Goal: Navigation & Orientation: Understand site structure

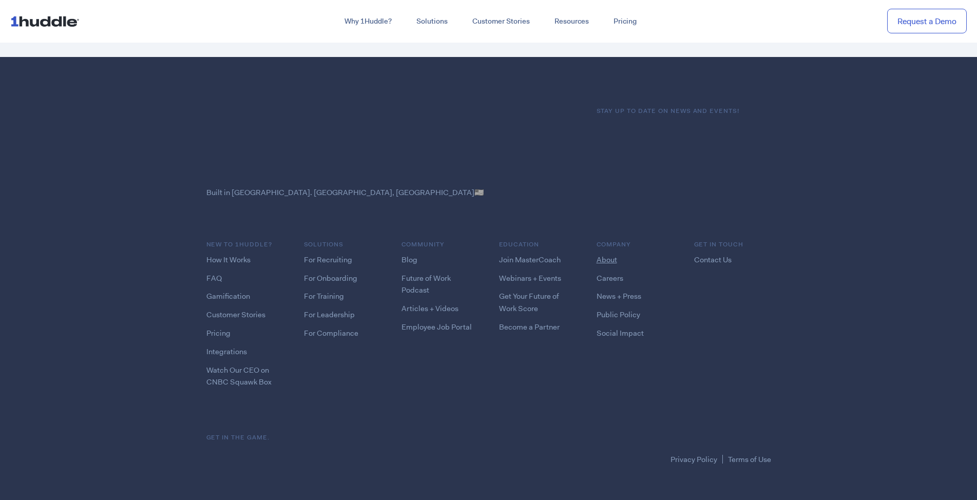
scroll to position [1188, 0]
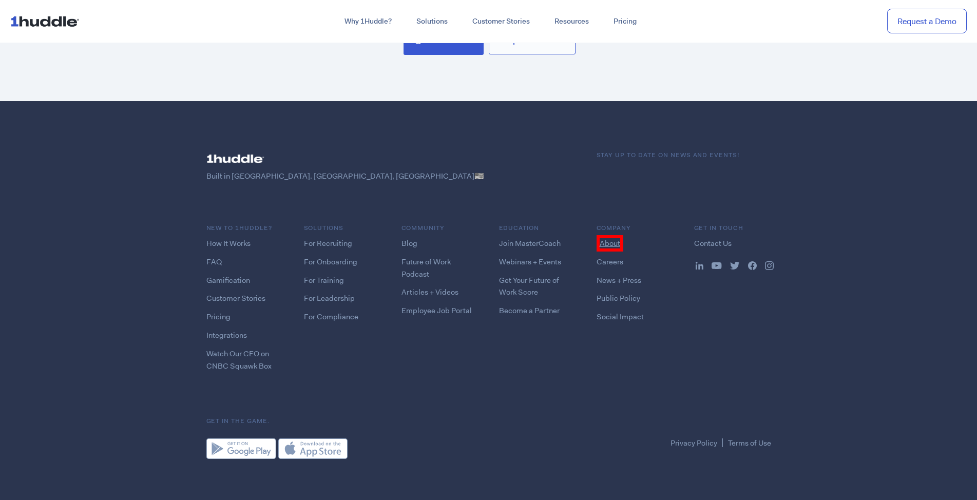
click at [609, 239] on link "About" at bounding box center [610, 243] width 27 height 16
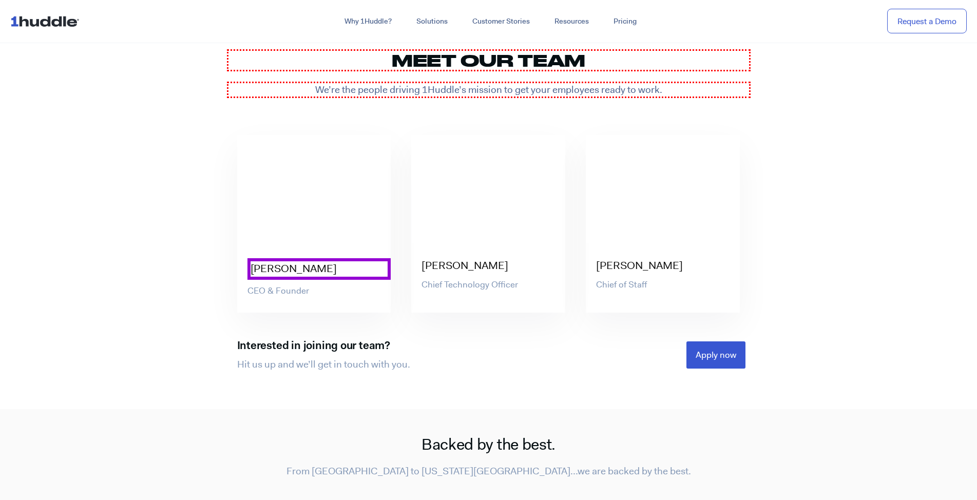
scroll to position [3156, 0]
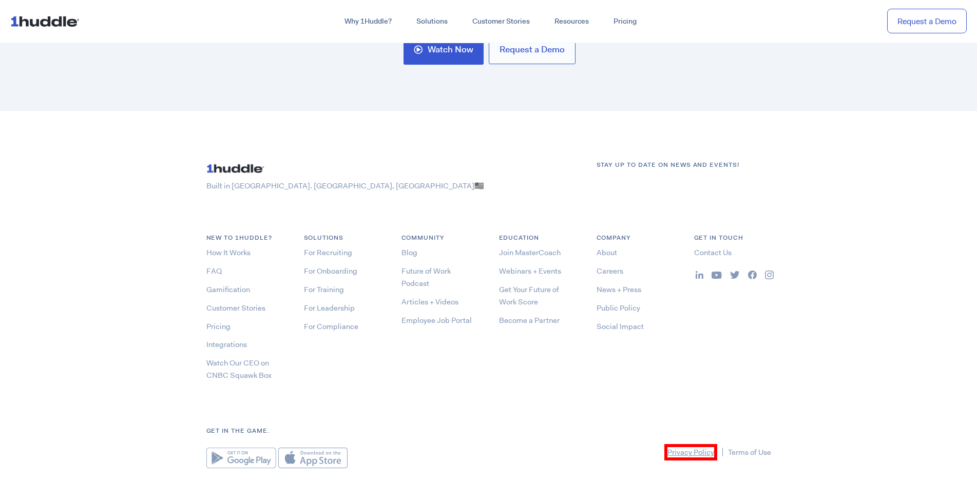
click at [690, 444] on link "Privacy Policy" at bounding box center [690, 452] width 53 height 16
